Goal: Find specific page/section: Find specific page/section

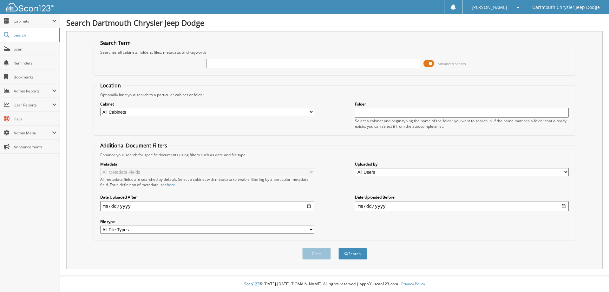
click at [239, 64] on input "text" at bounding box center [313, 64] width 214 height 10
type input "3600565"
click at [352, 254] on button "Search" at bounding box center [353, 254] width 29 height 12
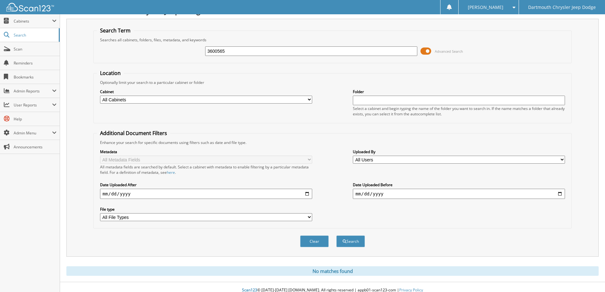
scroll to position [19, 0]
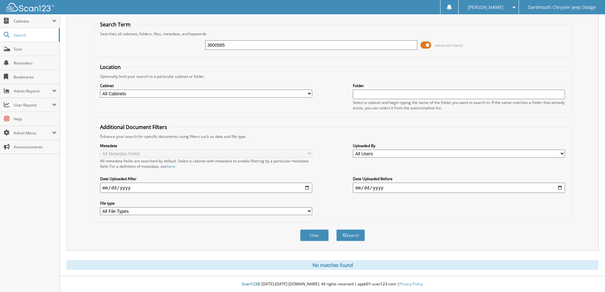
click at [231, 45] on input "3600565" at bounding box center [311, 45] width 212 height 10
type input "360056"
click at [336, 229] on button "Search" at bounding box center [350, 235] width 29 height 12
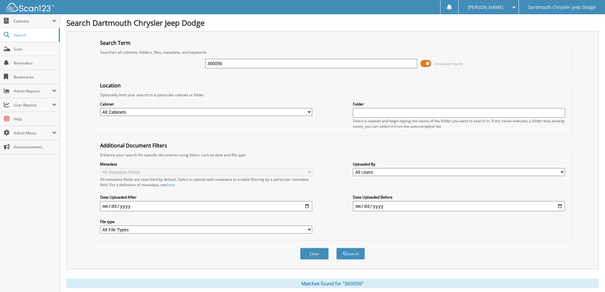
drag, startPoint x: 272, startPoint y: 62, endPoint x: 72, endPoint y: 26, distance: 203.2
click at [69, 26] on div "Search Dartmouth Chrysler Jeep Dodge Search Term Searches all cabinets, folders…" at bounding box center [332, 196] width 545 height 393
click at [23, 53] on link "Scan" at bounding box center [30, 49] width 60 height 14
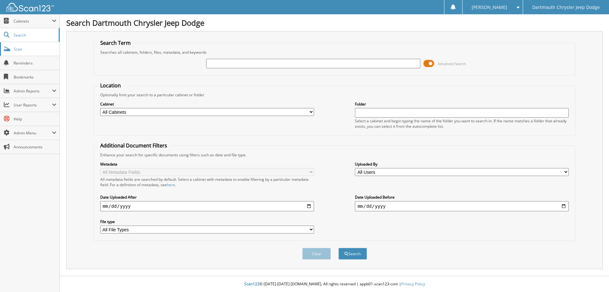
click at [28, 51] on span "Scan" at bounding box center [35, 48] width 43 height 5
